Goal: Obtain resource: Obtain resource

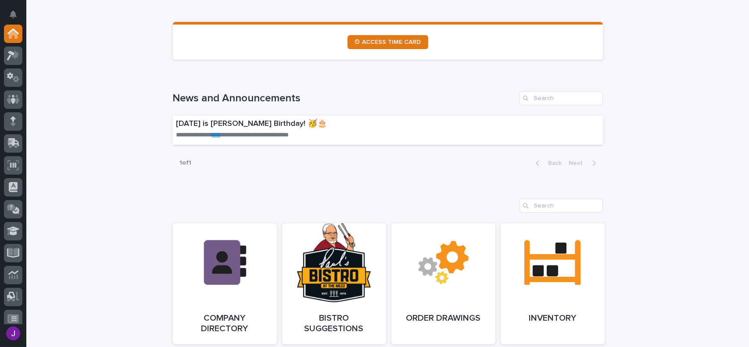
scroll to position [658, 0]
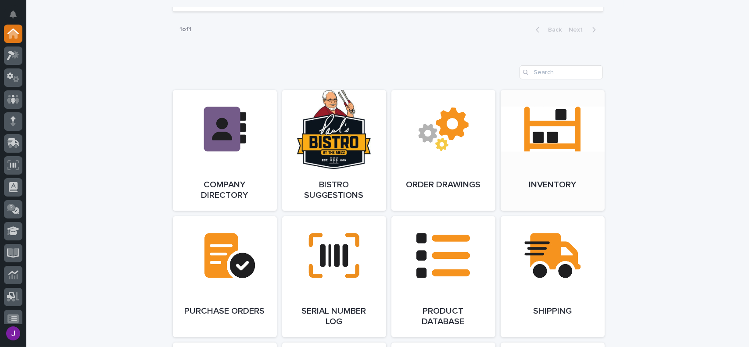
click at [549, 142] on link "Open Link" at bounding box center [553, 150] width 104 height 121
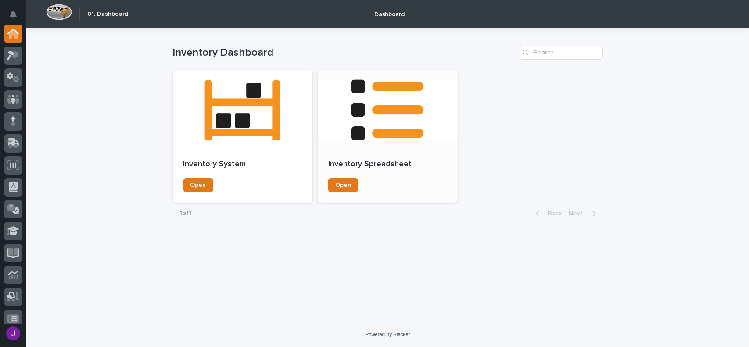
click at [343, 160] on p "Inventory Spreadsheet" at bounding box center [387, 165] width 119 height 10
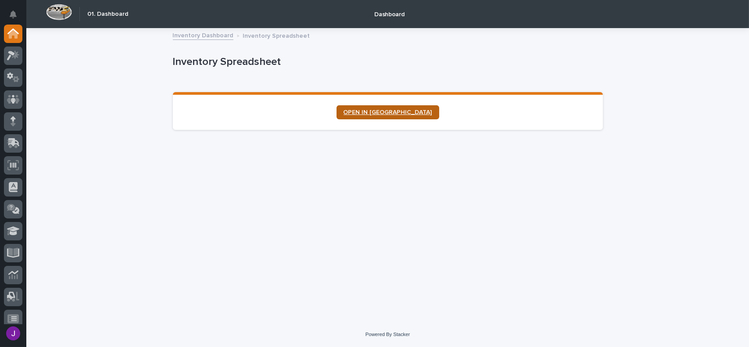
click at [409, 114] on span "OPEN IN NEW TAB" at bounding box center [387, 112] width 89 height 6
